Goal: Task Accomplishment & Management: Complete application form

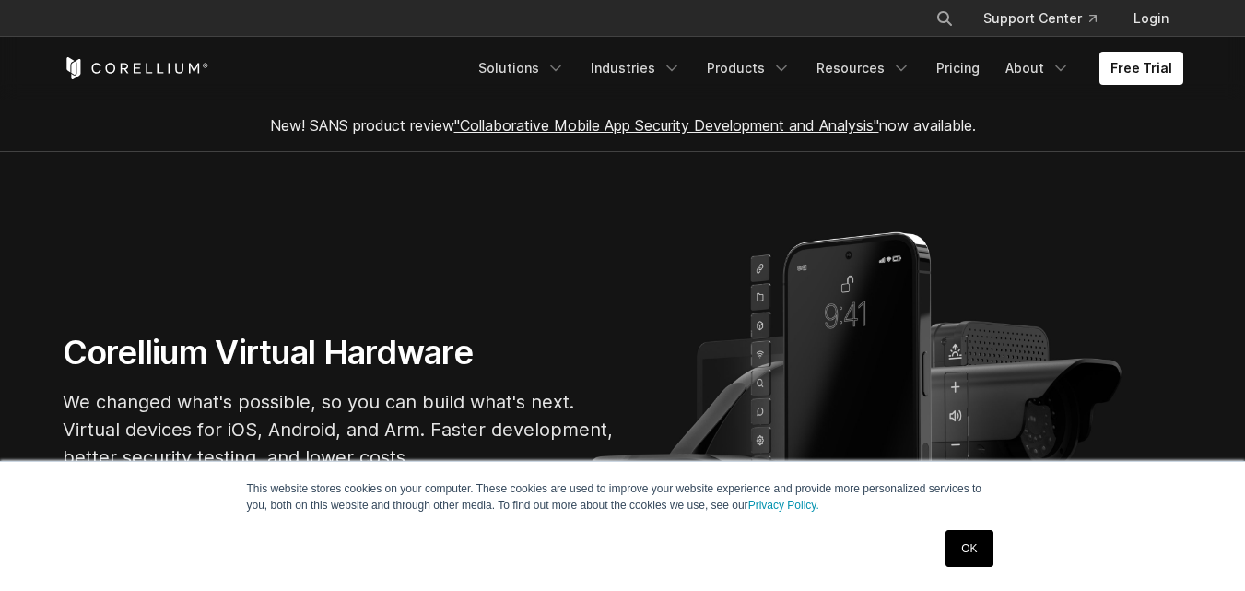
click at [971, 545] on link "OK" at bounding box center [969, 548] width 47 height 37
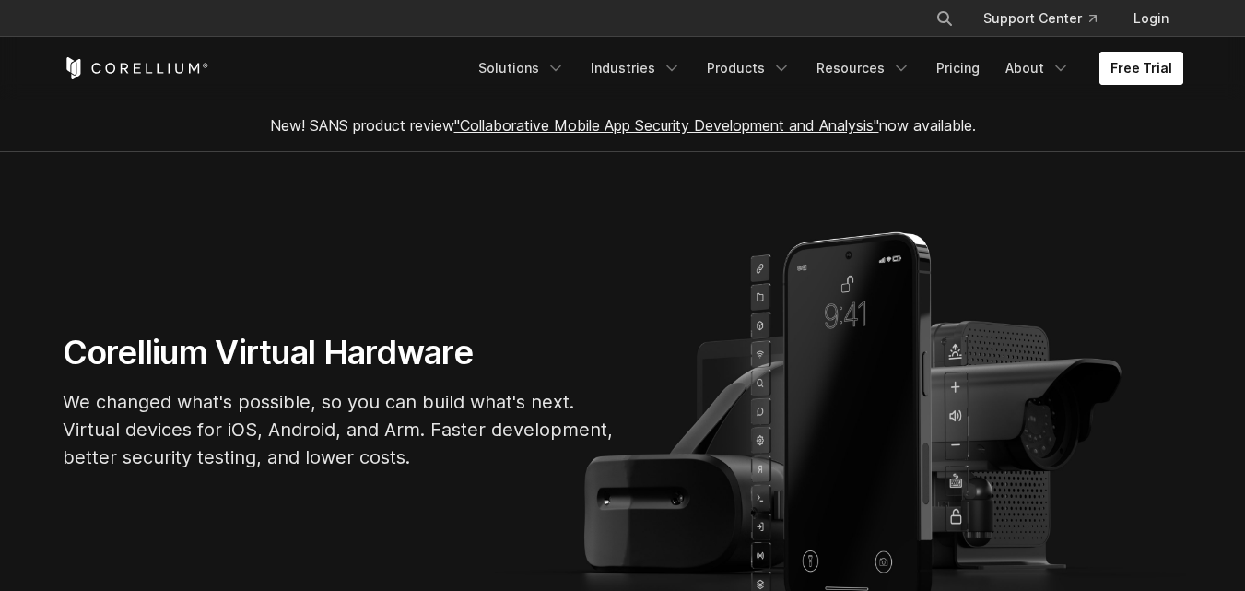
click at [1129, 65] on link "Free Trial" at bounding box center [1142, 68] width 84 height 33
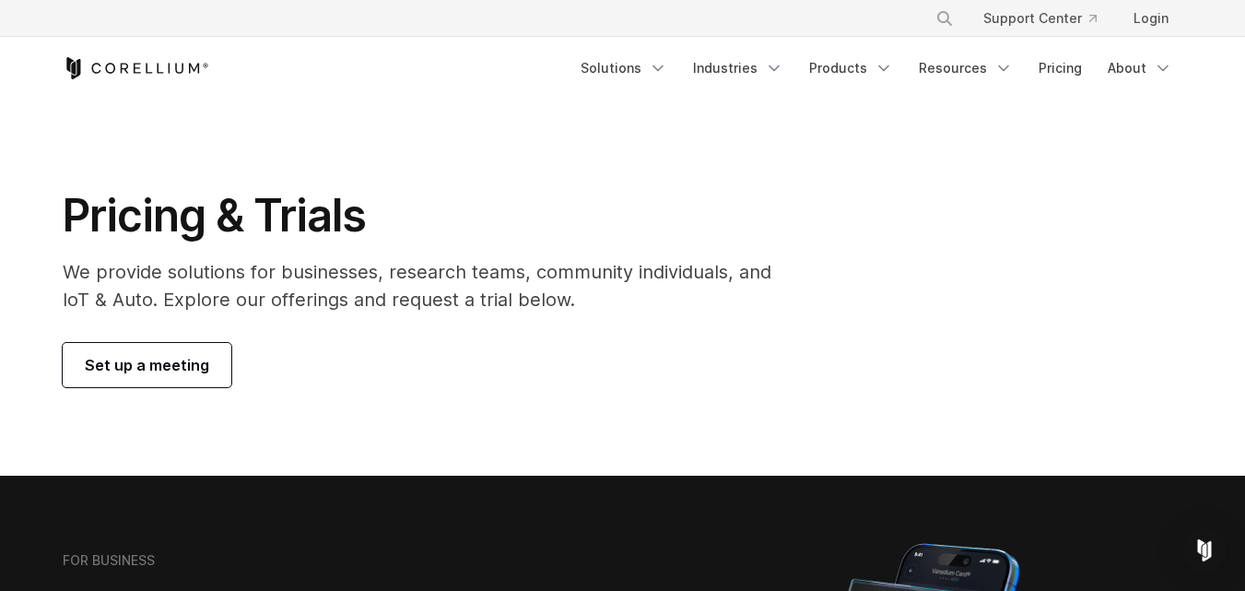
click at [159, 363] on span "Set up a meeting" at bounding box center [147, 365] width 124 height 22
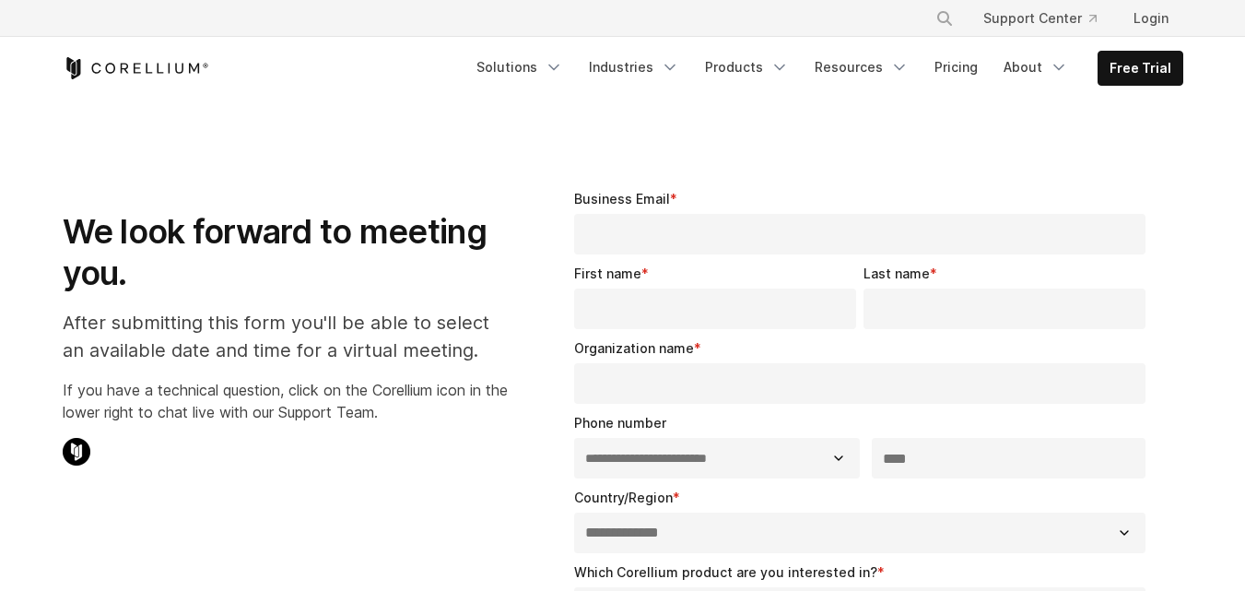
select select "**"
click at [980, 73] on link "Pricing" at bounding box center [956, 67] width 65 height 33
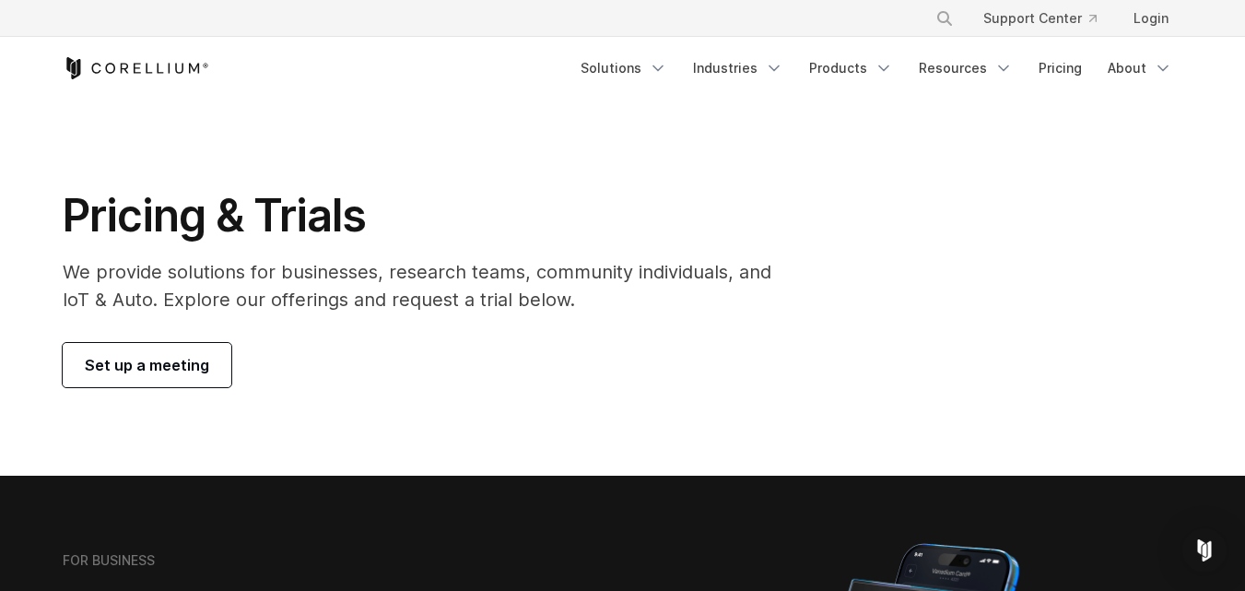
drag, startPoint x: 677, startPoint y: 54, endPoint x: 703, endPoint y: 51, distance: 26.1
click at [678, 53] on link "Solutions" at bounding box center [624, 68] width 109 height 33
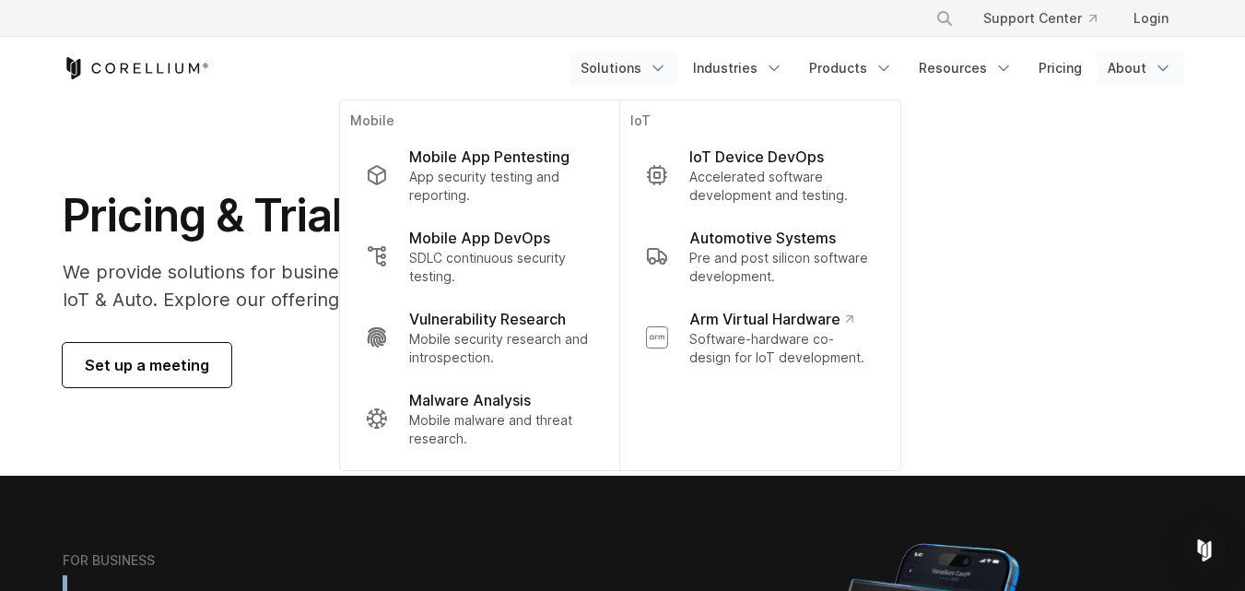
click at [1157, 68] on icon "Navigation Menu" at bounding box center [1163, 68] width 18 height 18
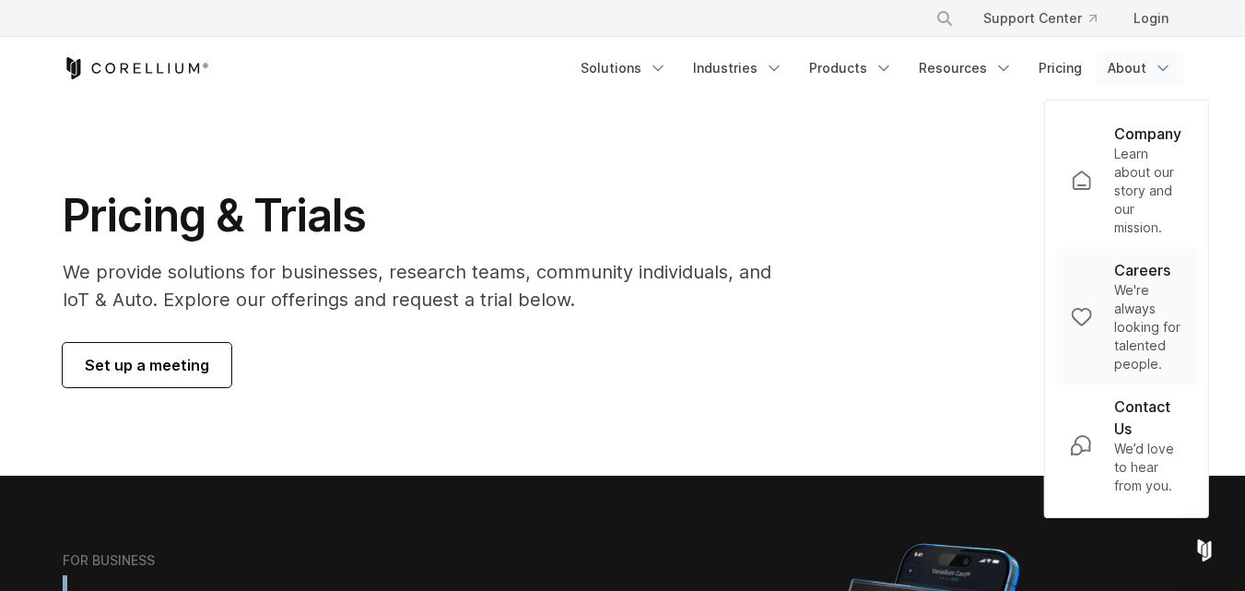
click at [1142, 296] on p "We're always looking for talented people." at bounding box center [1147, 327] width 67 height 92
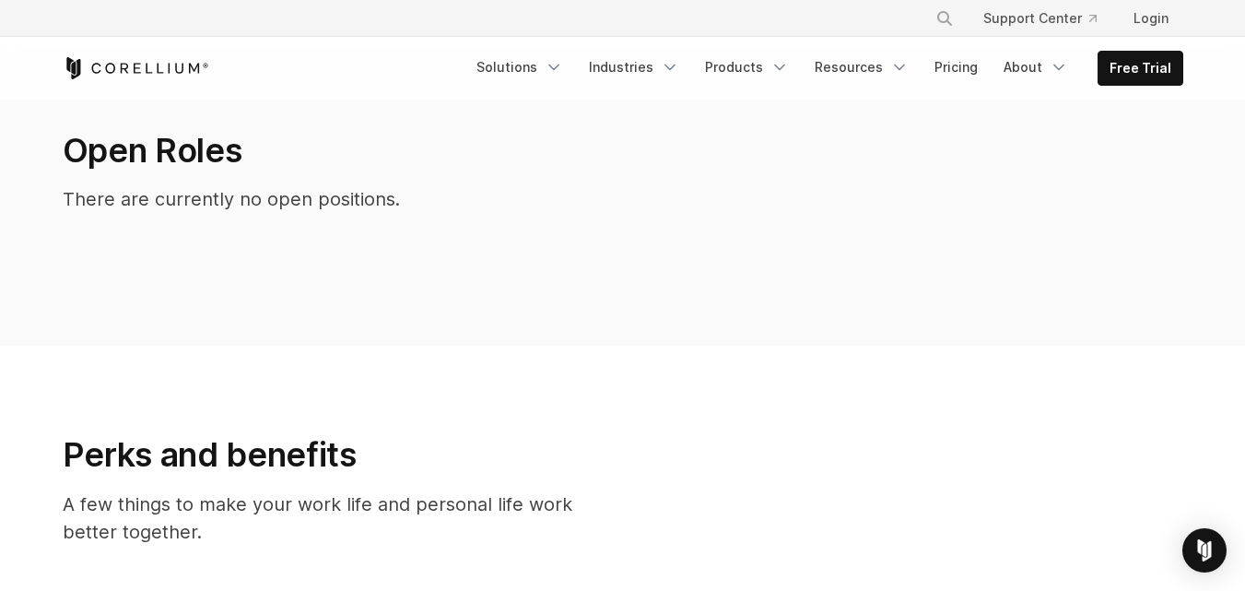
scroll to position [384, 0]
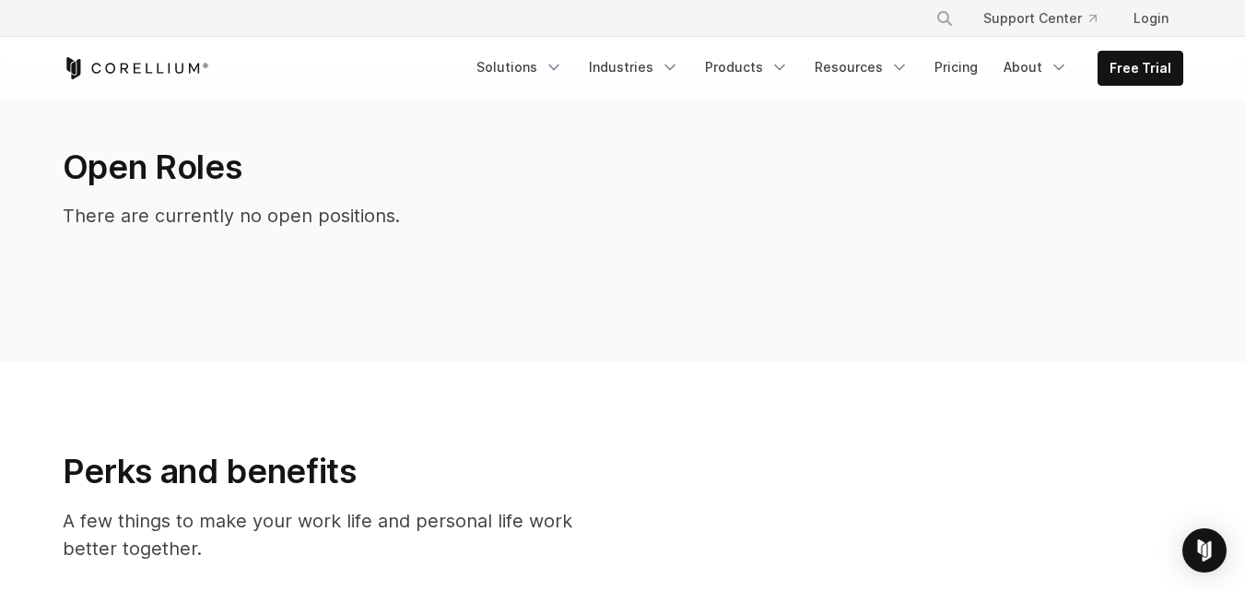
drag, startPoint x: 199, startPoint y: 112, endPoint x: 191, endPoint y: 89, distance: 24.5
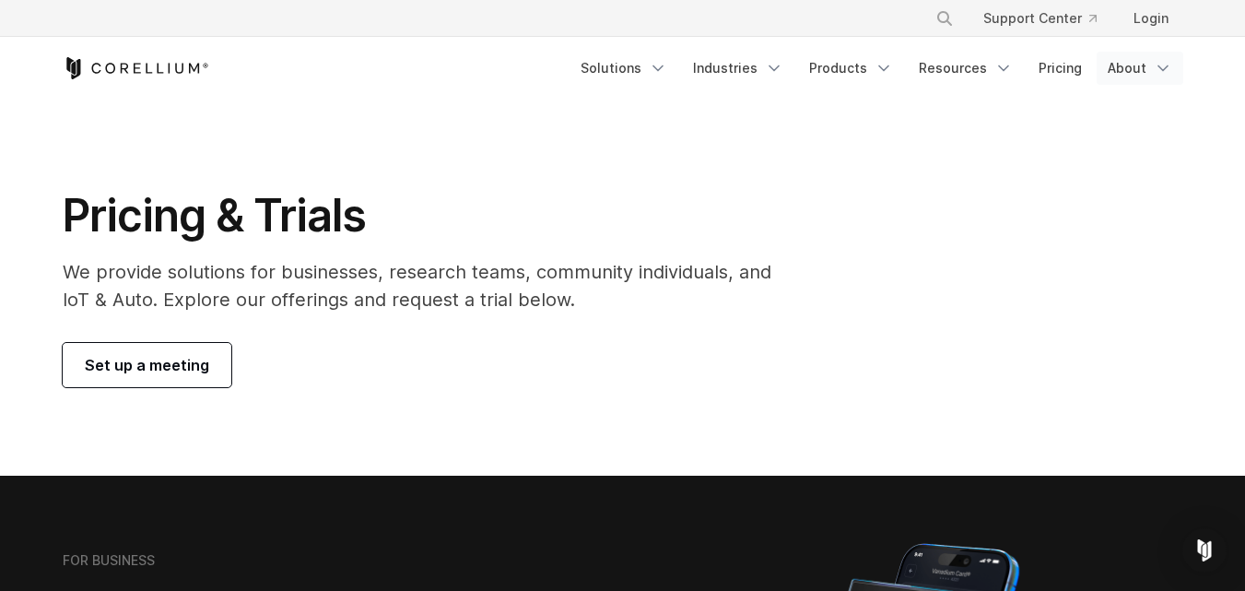
click at [1158, 68] on icon "Navigation Menu" at bounding box center [1163, 68] width 18 height 18
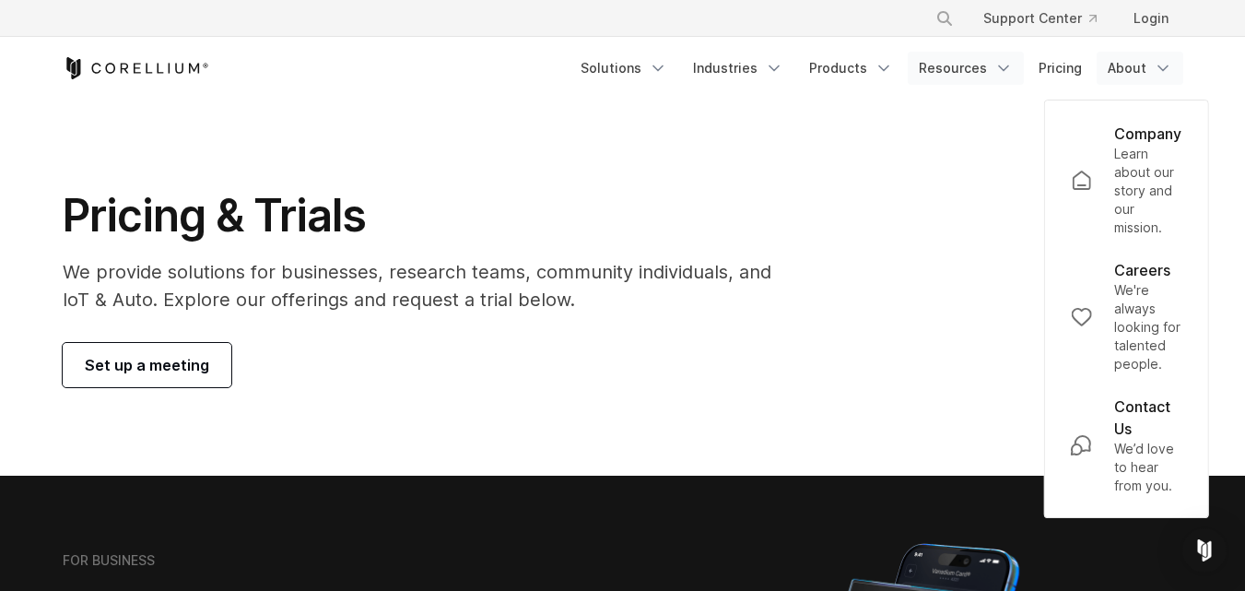
click at [994, 65] on link "Resources" at bounding box center [966, 68] width 116 height 33
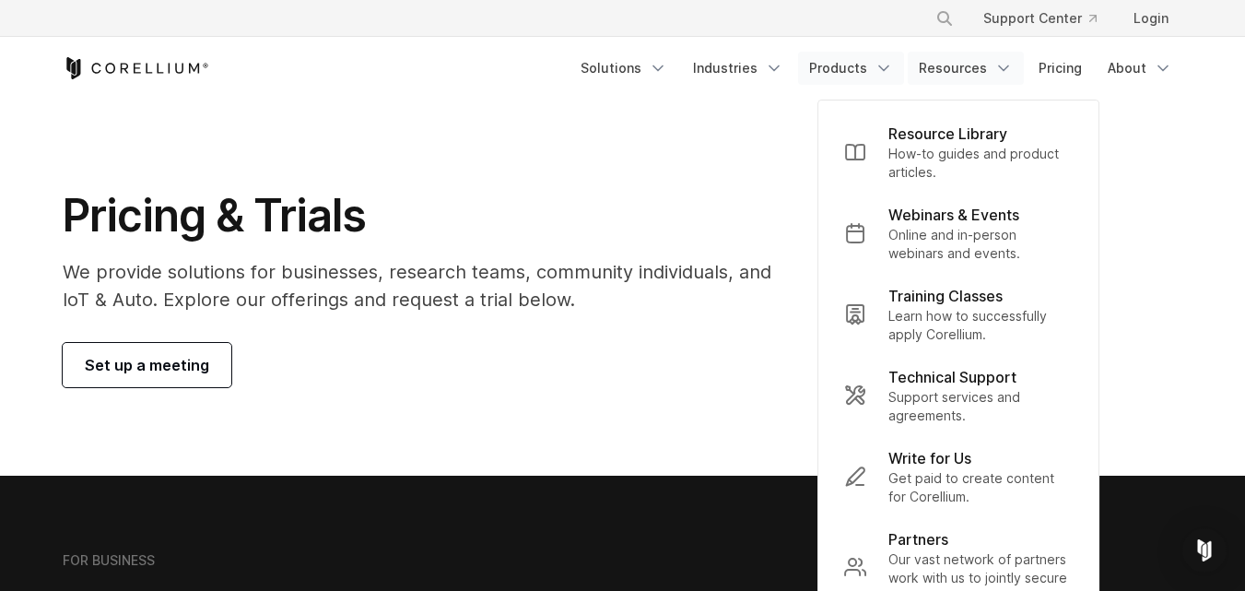
click at [893, 75] on icon "Navigation Menu" at bounding box center [884, 68] width 18 height 18
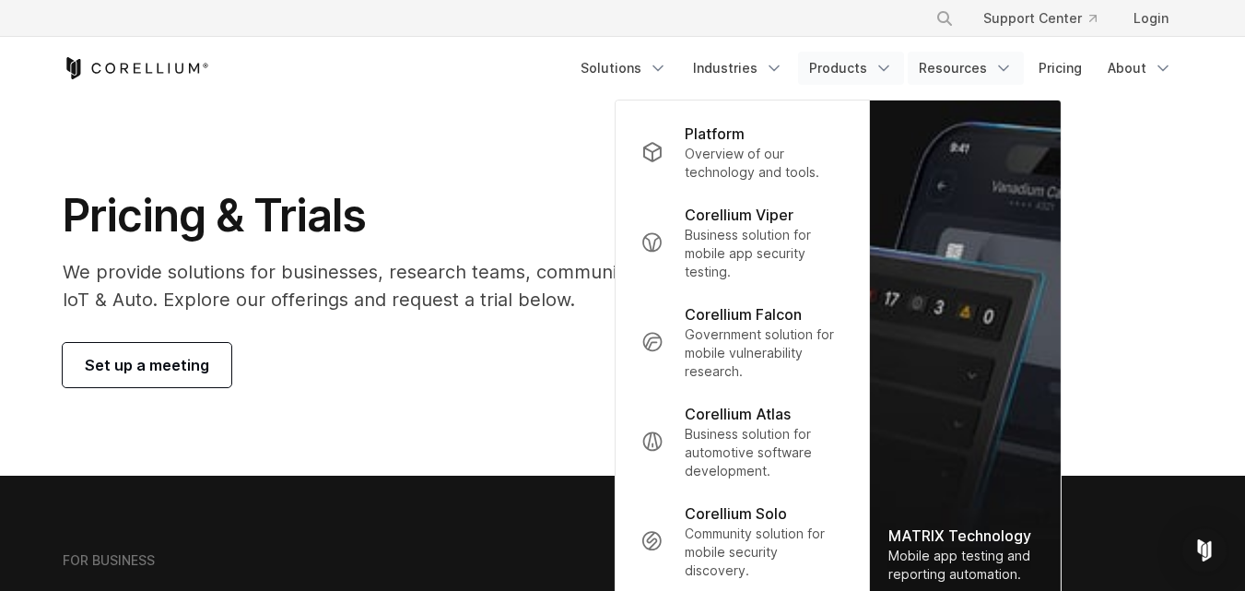
click at [1016, 65] on link "Resources" at bounding box center [966, 68] width 116 height 33
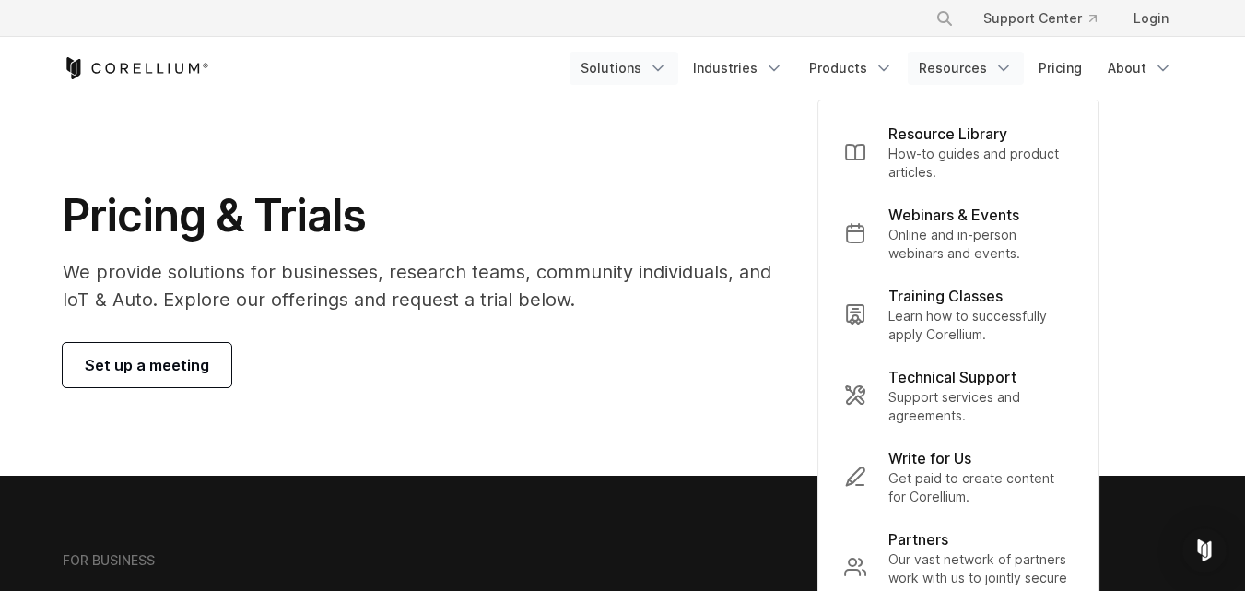
click at [653, 69] on link "Solutions" at bounding box center [624, 68] width 109 height 33
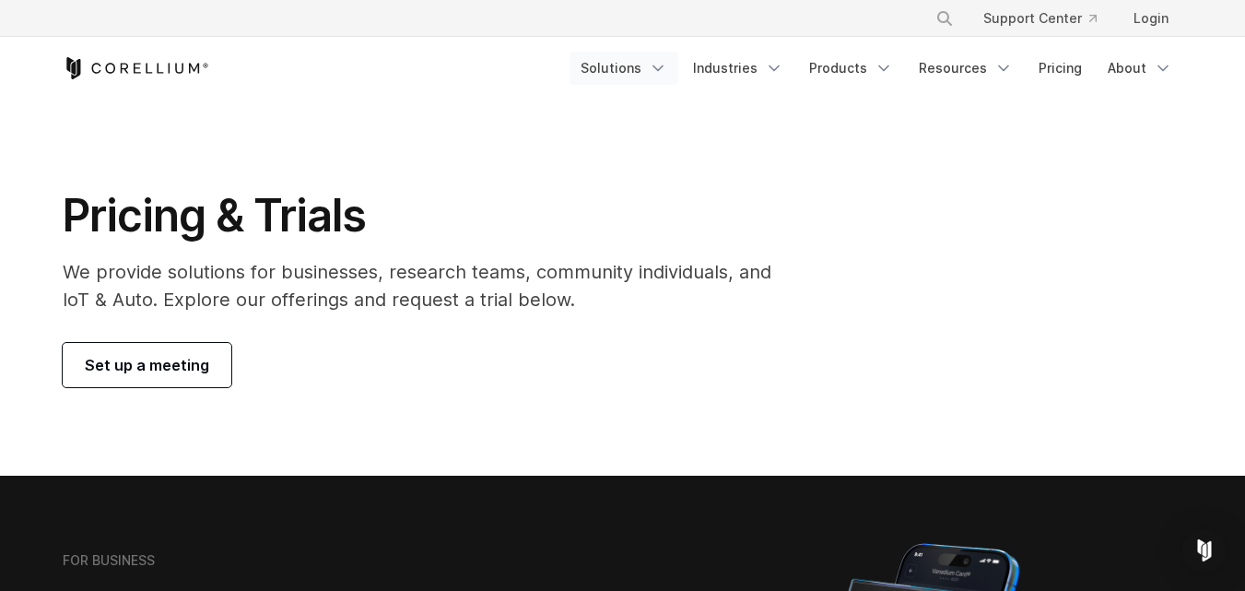
click at [662, 64] on icon "Navigation Menu" at bounding box center [658, 68] width 18 height 18
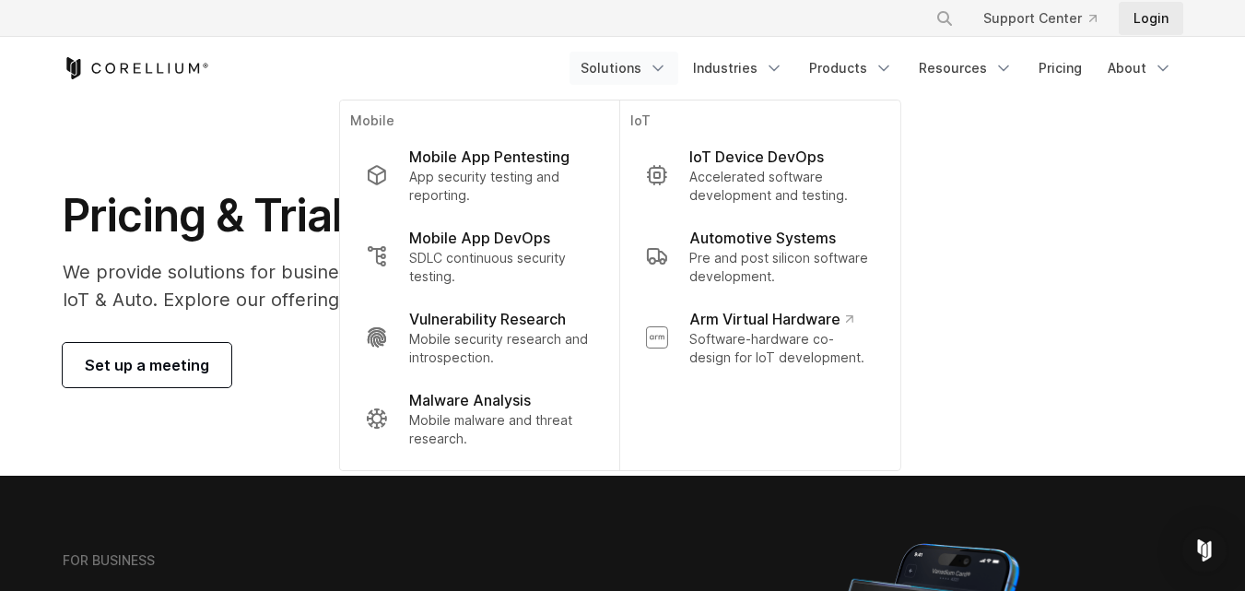
click at [1150, 18] on link "Login" at bounding box center [1151, 18] width 65 height 33
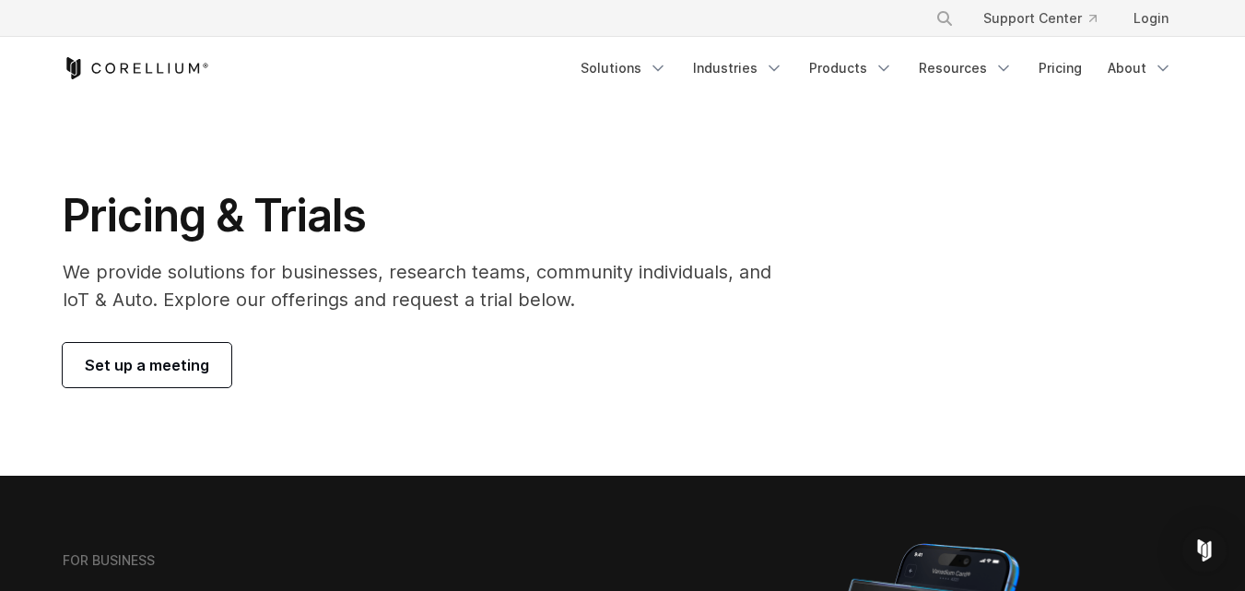
click at [151, 357] on span "Set up a meeting" at bounding box center [147, 365] width 124 height 22
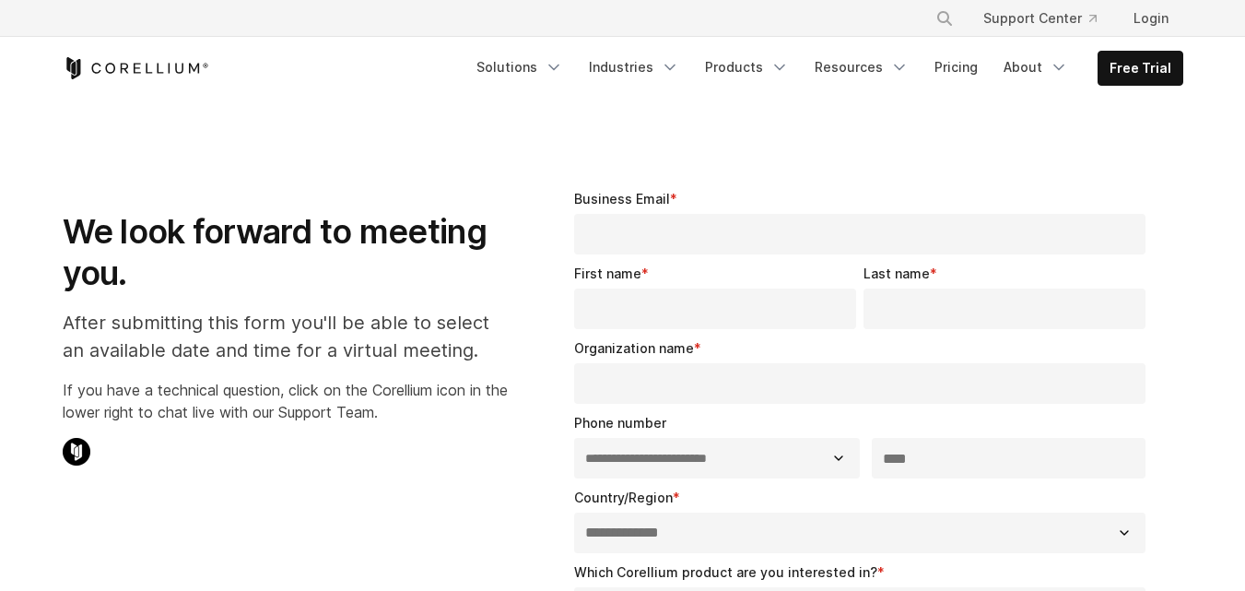
select select "**"
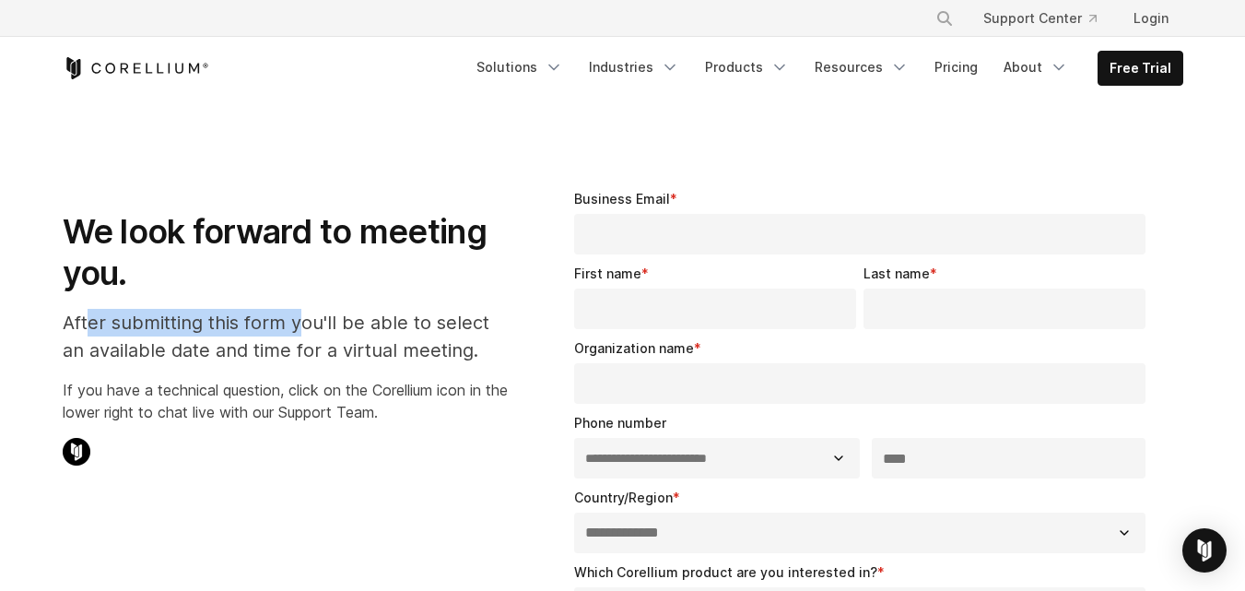
drag, startPoint x: 193, startPoint y: 327, endPoint x: 315, endPoint y: 325, distance: 122.6
click at [301, 327] on p "After submitting this form you'll be able to select an available date and time …" at bounding box center [285, 336] width 445 height 55
drag, startPoint x: 340, startPoint y: 325, endPoint x: 400, endPoint y: 325, distance: 59.9
click at [344, 325] on p "After submitting this form you'll be able to select an available date and time …" at bounding box center [285, 336] width 445 height 55
drag, startPoint x: 412, startPoint y: 325, endPoint x: 185, endPoint y: 327, distance: 226.7
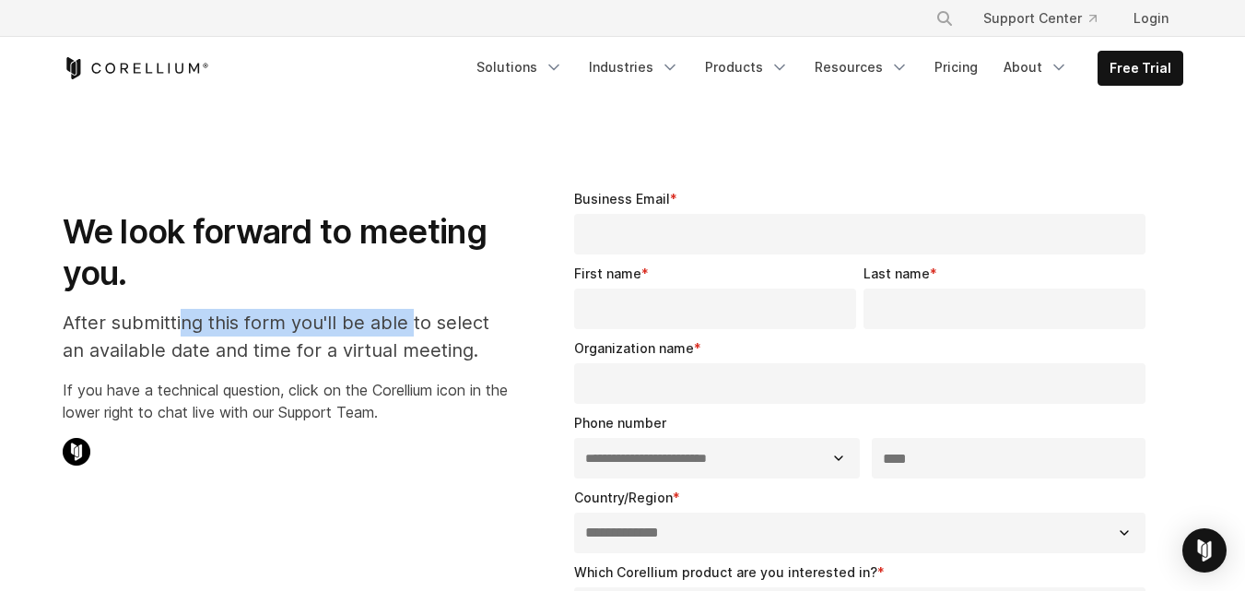
click at [185, 327] on p "After submitting this form you'll be able to select an available date and time …" at bounding box center [285, 336] width 445 height 55
click at [133, 357] on p "After submitting this form you'll be able to select an available date and time …" at bounding box center [285, 336] width 445 height 55
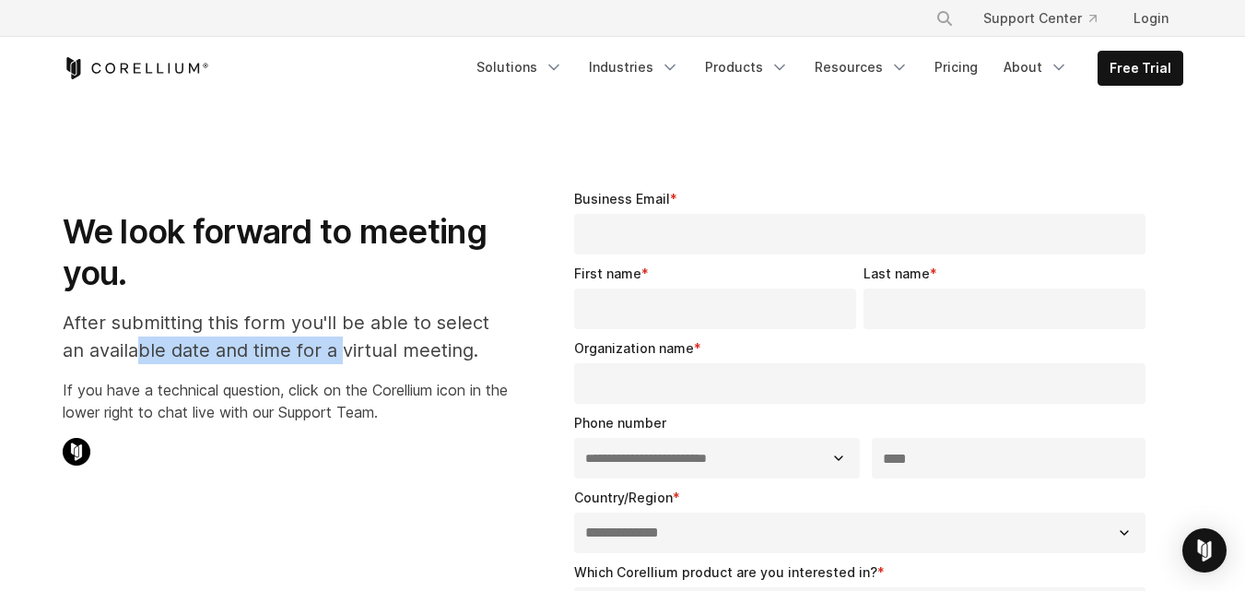
drag, startPoint x: 135, startPoint y: 357, endPoint x: 399, endPoint y: 361, distance: 264.6
click at [343, 354] on p "After submitting this form you'll be able to select an available date and time …" at bounding box center [285, 336] width 445 height 55
click at [244, 382] on div "We look forward to meeting you. After submitting this form you'll be able to se…" at bounding box center [285, 322] width 445 height 297
click at [244, 382] on p "If you have a technical question, click on the Corellium icon in the lower righ…" at bounding box center [285, 401] width 445 height 44
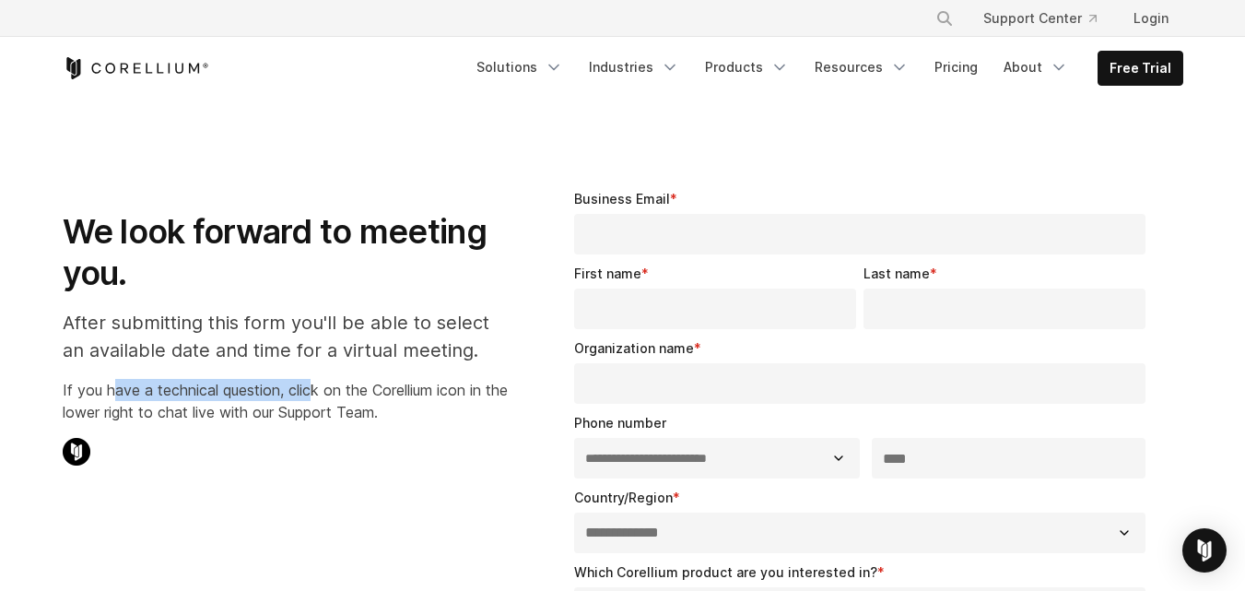
drag, startPoint x: 117, startPoint y: 383, endPoint x: 362, endPoint y: 382, distance: 245.2
click at [326, 382] on p "If you have a technical question, click on the Corellium icon in the lower righ…" at bounding box center [285, 401] width 445 height 44
click at [396, 389] on p "If you have a technical question, click on the Corellium icon in the lower righ…" at bounding box center [285, 401] width 445 height 44
drag, startPoint x: 396, startPoint y: 389, endPoint x: 408, endPoint y: 394, distance: 12.8
click at [398, 390] on p "If you have a technical question, click on the Corellium icon in the lower righ…" at bounding box center [285, 401] width 445 height 44
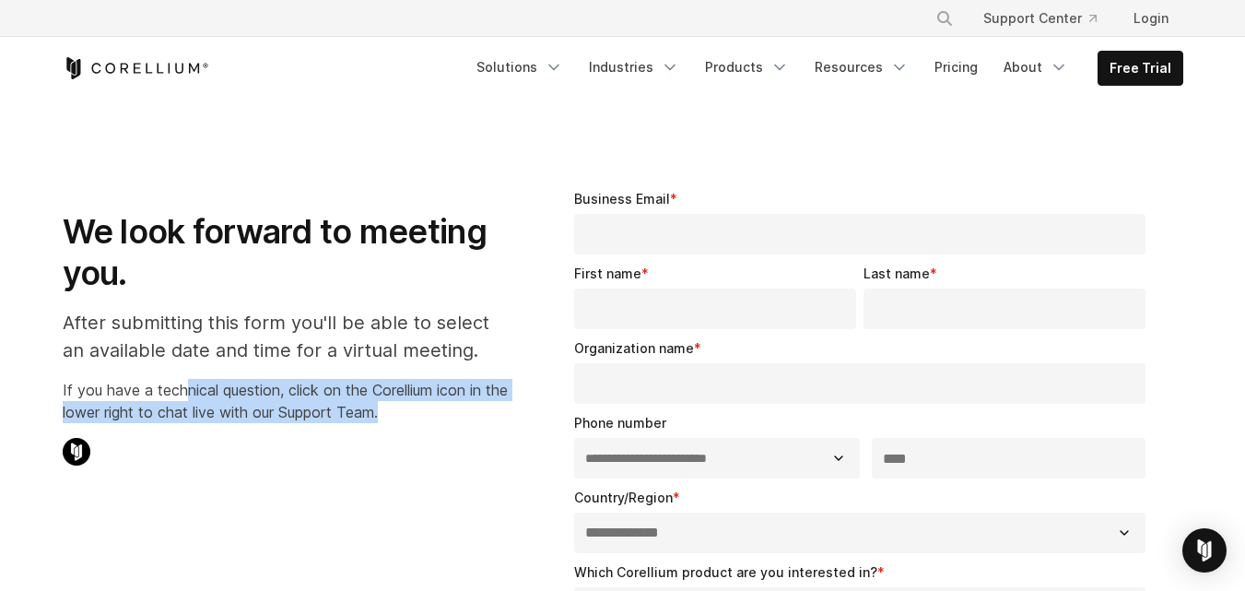
drag, startPoint x: 406, startPoint y: 419, endPoint x: 182, endPoint y: 372, distance: 229.7
click at [182, 372] on div "We look forward to meeting you. After submitting this form you'll be able to se…" at bounding box center [285, 322] width 445 height 297
drag, startPoint x: 182, startPoint y: 372, endPoint x: 188, endPoint y: 391, distance: 19.5
click at [182, 372] on div "We look forward to meeting you. After submitting this form you'll be able to se…" at bounding box center [285, 322] width 445 height 297
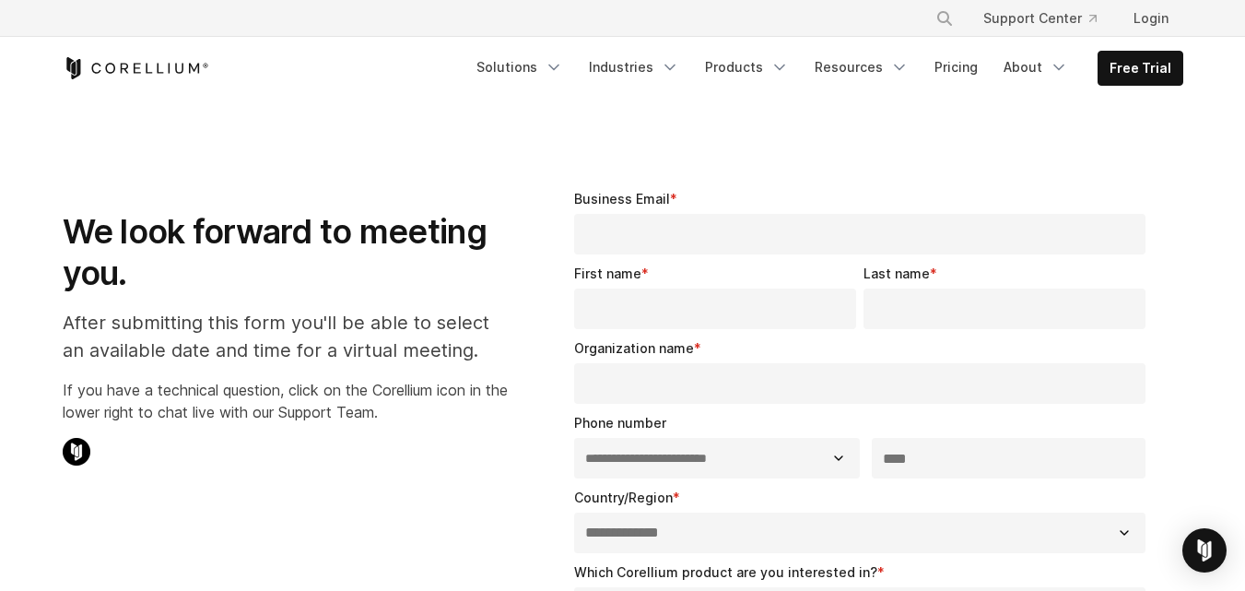
click at [172, 408] on p "If you have a technical question, click on the Corellium icon in the lower righ…" at bounding box center [285, 401] width 445 height 44
click at [637, 231] on input "Business Email *" at bounding box center [860, 234] width 572 height 41
click at [695, 230] on input "Business Email *" at bounding box center [860, 234] width 572 height 41
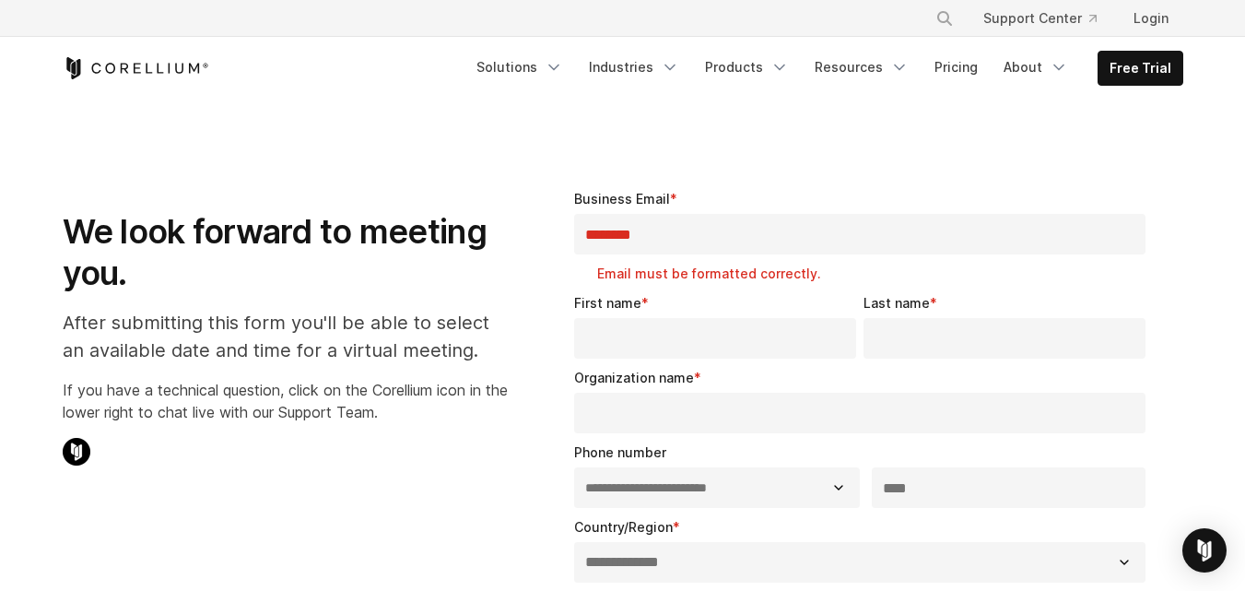
type input "**********"
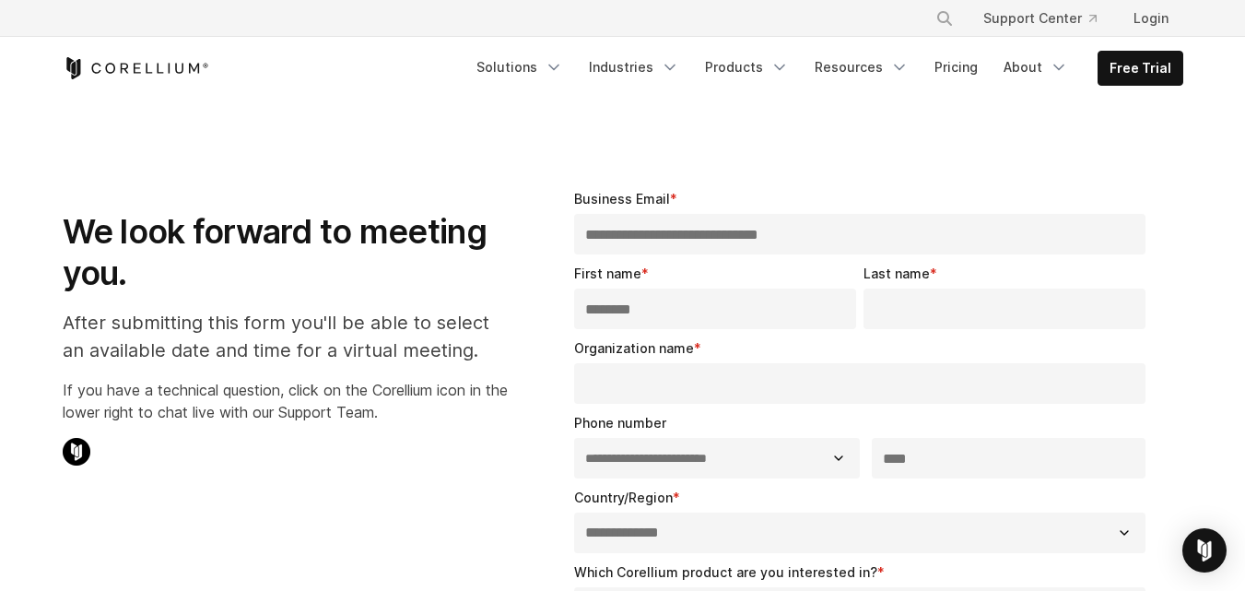
type input "********"
type input "******"
type input "****"
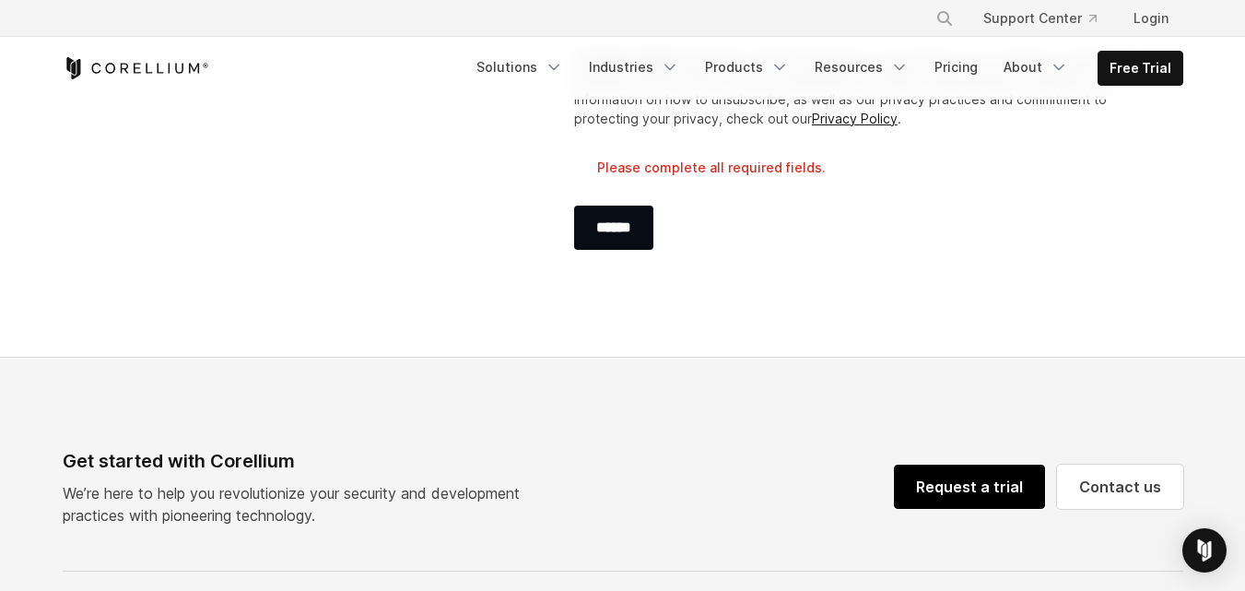
scroll to position [1023, 0]
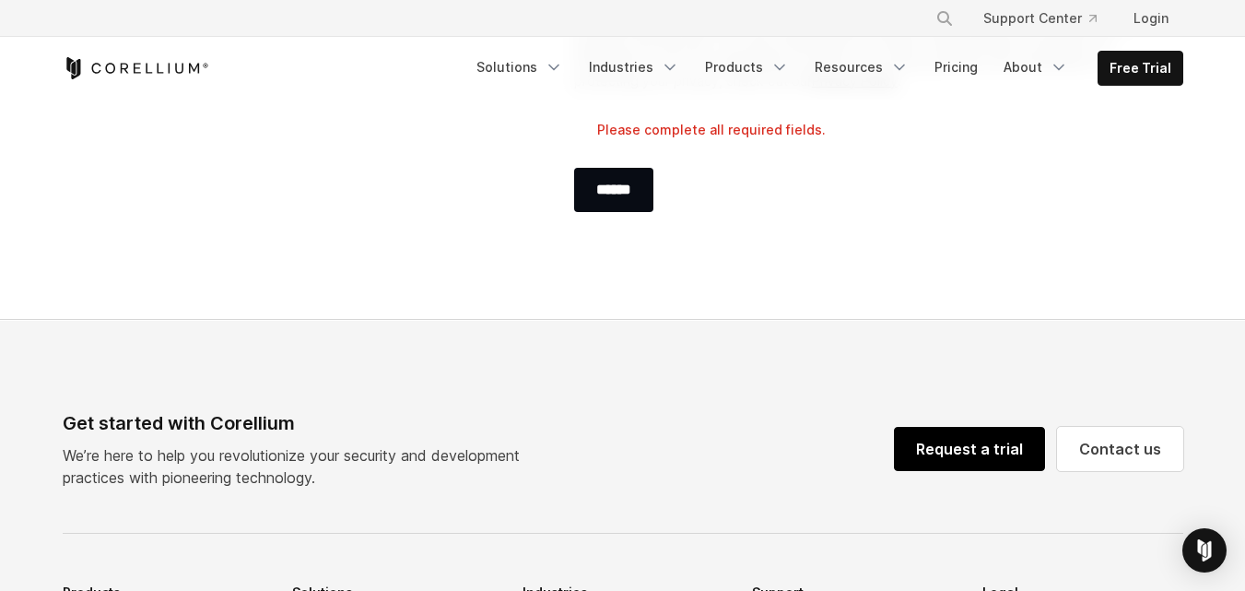
click at [1004, 451] on link "Request a trial" at bounding box center [969, 449] width 151 height 44
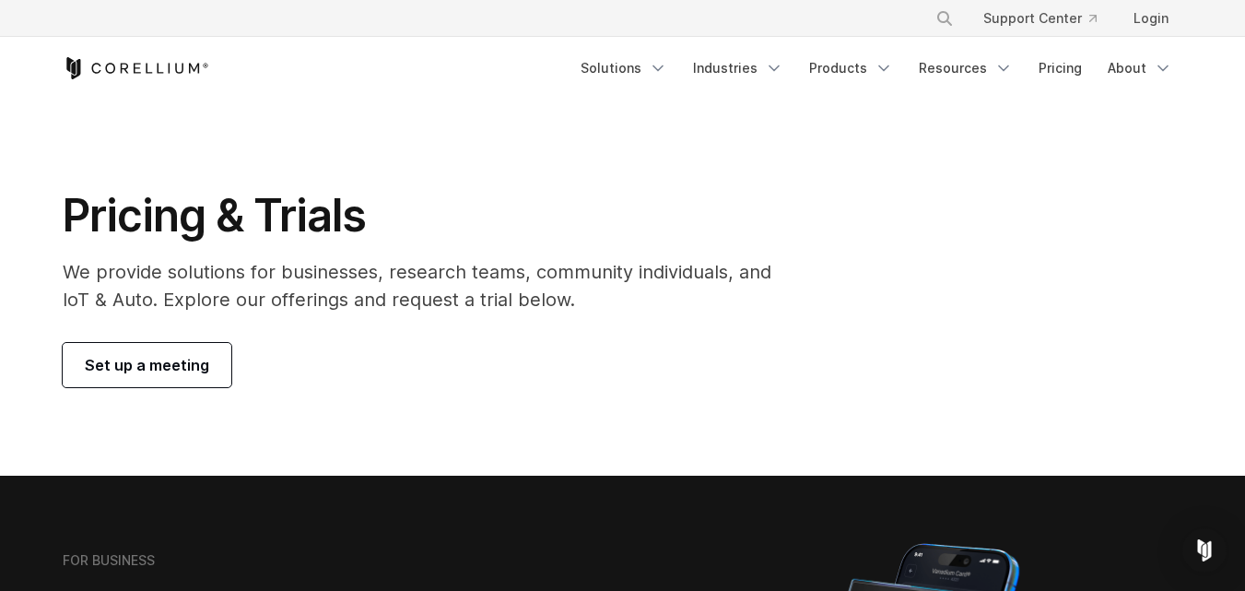
click at [146, 354] on span "Set up a meeting" at bounding box center [147, 365] width 124 height 22
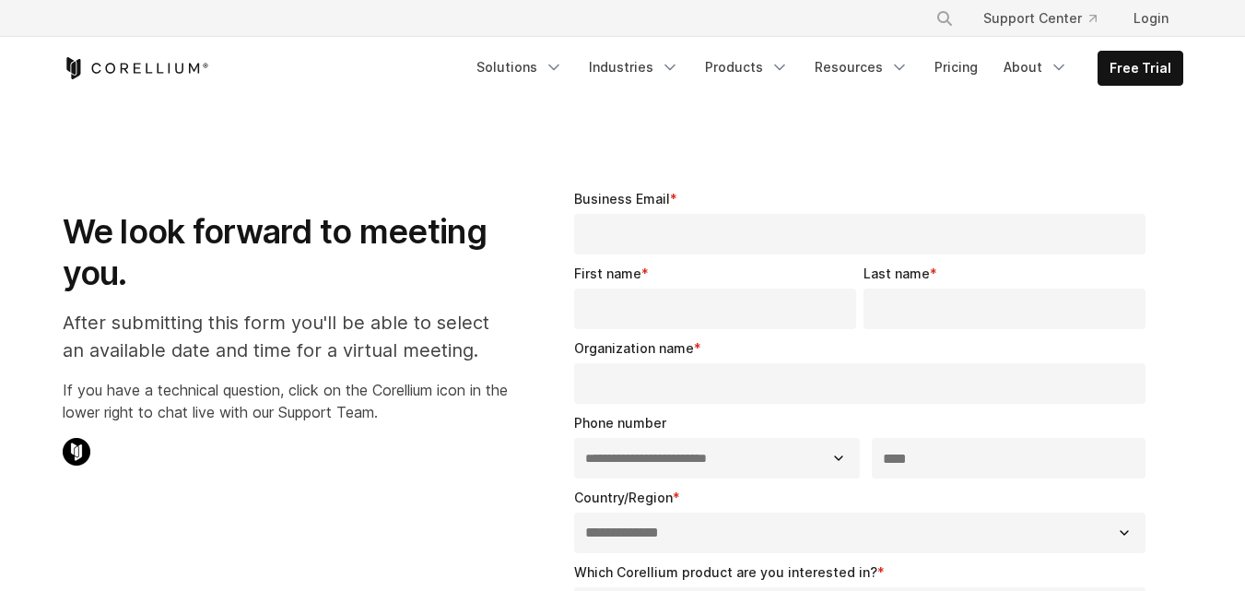
select select "**"
